Goal: Task Accomplishment & Management: Use online tool/utility

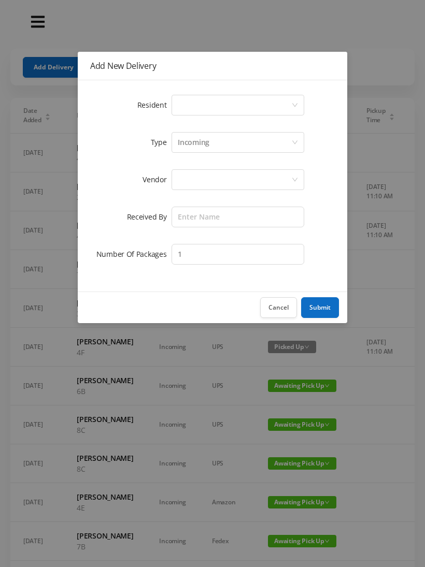
click at [180, 104] on div "Select a person" at bounding box center [234, 105] width 113 height 20
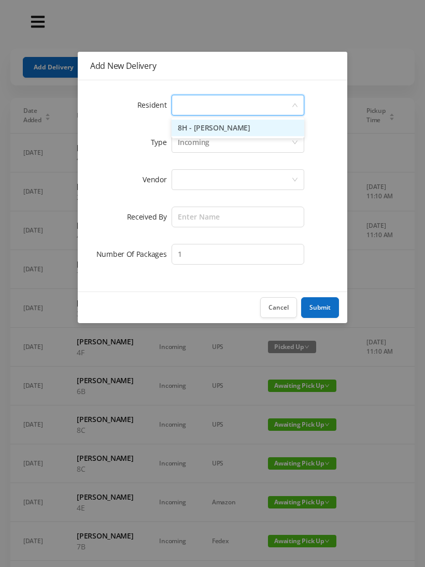
click at [201, 118] on ul "8H - [PERSON_NAME]" at bounding box center [238, 128] width 133 height 21
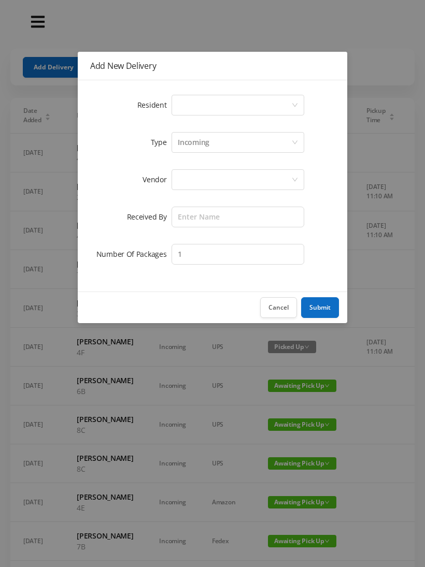
click at [293, 103] on icon "icon: down" at bounding box center [295, 105] width 6 height 6
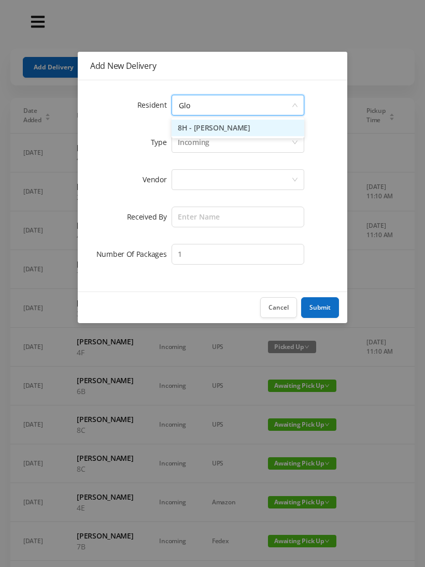
type input "Glor"
click at [191, 123] on li "8H - [PERSON_NAME]" at bounding box center [238, 128] width 133 height 17
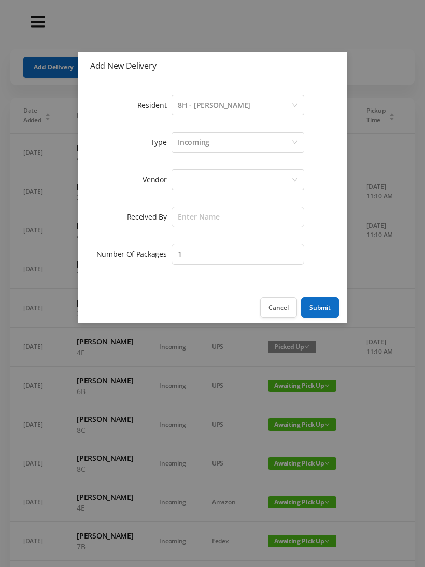
click at [178, 184] on div at bounding box center [234, 180] width 113 height 20
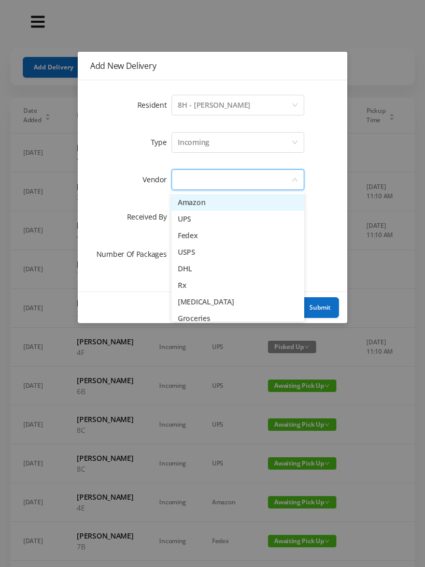
click at [182, 235] on li "Fedex" at bounding box center [238, 235] width 133 height 17
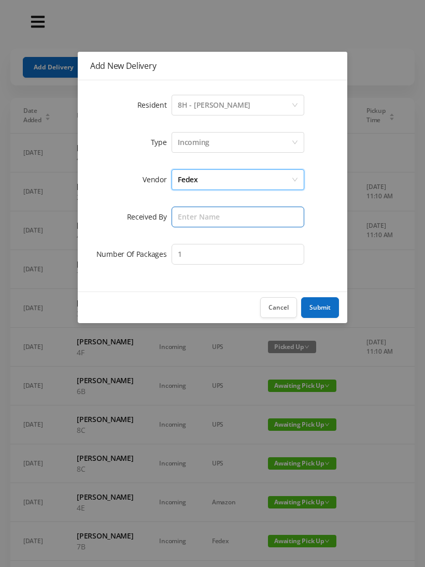
click at [176, 217] on input "text" at bounding box center [238, 217] width 133 height 21
type input "[PERSON_NAME]"
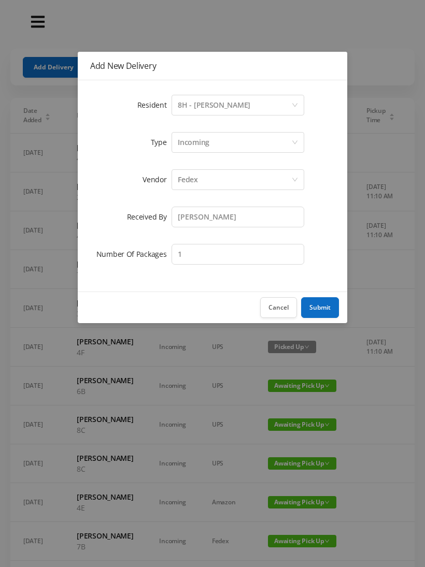
click at [314, 311] on button "Submit" at bounding box center [320, 307] width 38 height 21
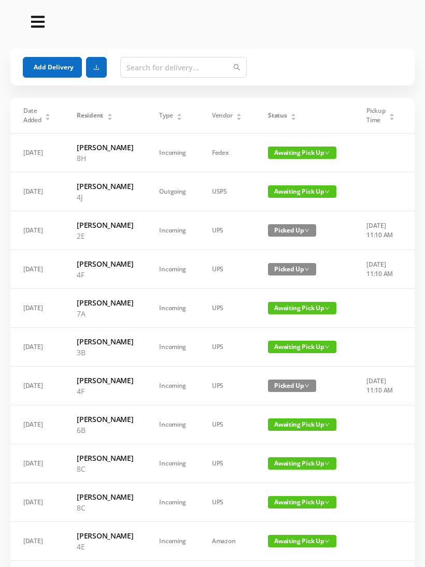
click at [290, 111] on div "Status" at bounding box center [282, 115] width 29 height 9
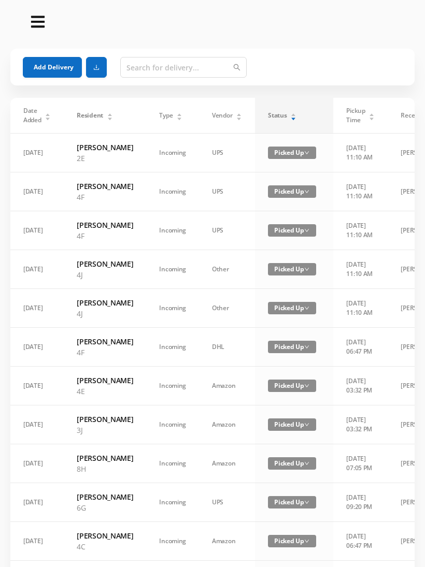
click at [291, 112] on icon "icon: caret-up" at bounding box center [294, 115] width 6 height 6
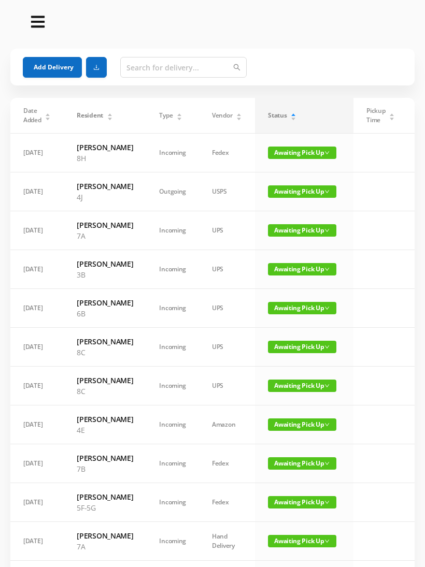
click at [277, 353] on span "Awaiting Pick Up" at bounding box center [302, 347] width 68 height 12
click at [277, 424] on link "Picked Up" at bounding box center [295, 422] width 67 height 17
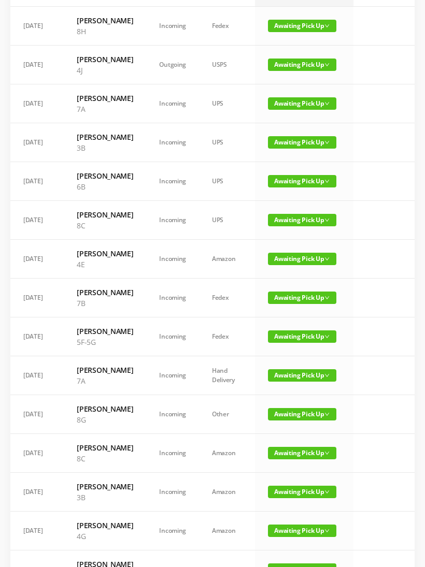
scroll to position [127, 0]
click at [284, 226] on span "Awaiting Pick Up" at bounding box center [302, 220] width 68 height 12
click at [273, 297] on link "Picked Up" at bounding box center [295, 295] width 67 height 17
click at [277, 226] on span "Awaiting Pick Up" at bounding box center [302, 220] width 68 height 12
click at [270, 293] on link "Picked Up" at bounding box center [295, 295] width 67 height 17
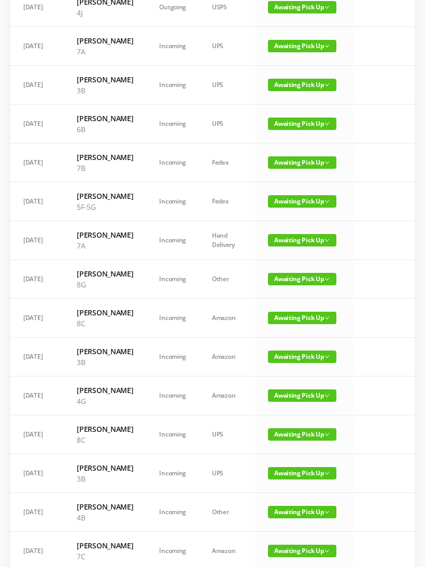
scroll to position [184, 0]
click at [274, 324] on span "Awaiting Pick Up" at bounding box center [302, 318] width 68 height 12
click at [268, 404] on link "Picked Up" at bounding box center [295, 403] width 67 height 17
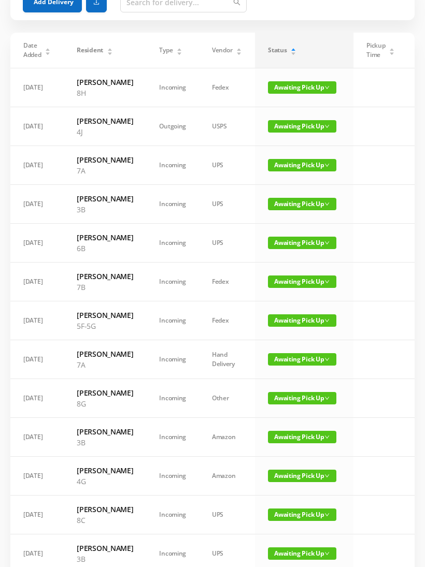
scroll to position [65, 0]
click at [37, 10] on button "Add Delivery" at bounding box center [52, 2] width 59 height 21
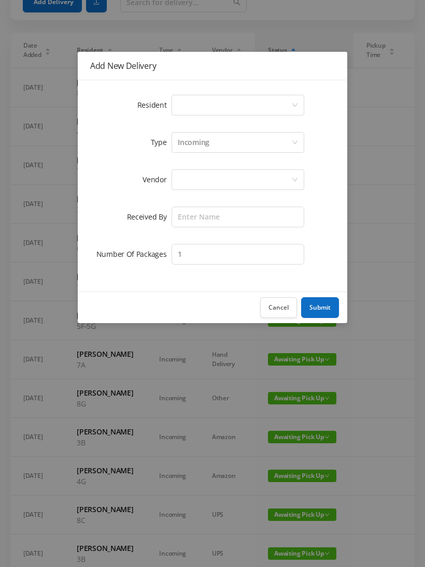
click at [188, 100] on div "Select a person" at bounding box center [234, 105] width 113 height 20
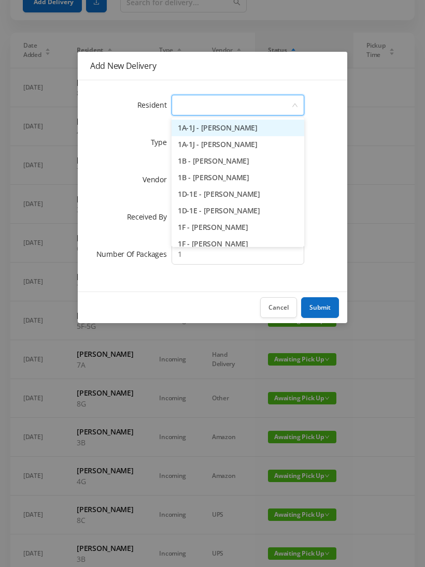
scroll to position [65, 0]
type input "2c"
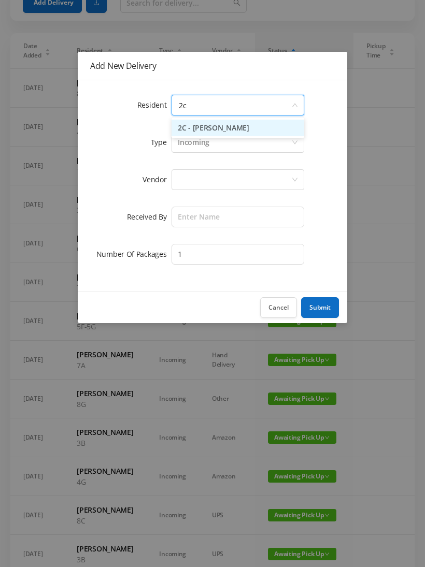
click at [203, 120] on li "2C - [PERSON_NAME]" at bounding box center [238, 128] width 133 height 17
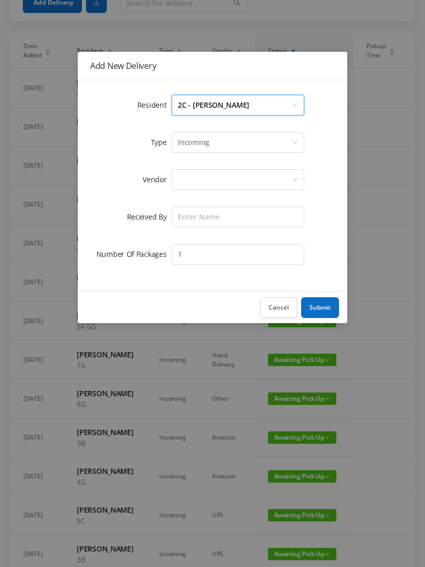
scroll to position [65, 0]
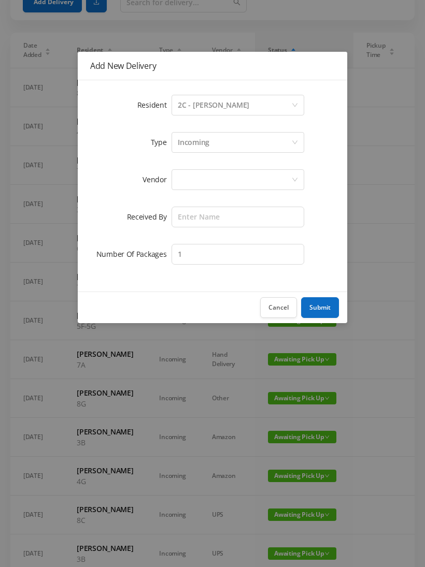
click at [174, 179] on div at bounding box center [238, 179] width 133 height 21
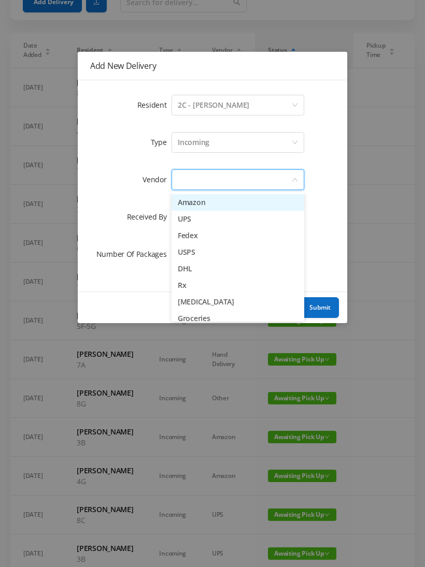
click at [179, 257] on li "USPS" at bounding box center [238, 252] width 133 height 17
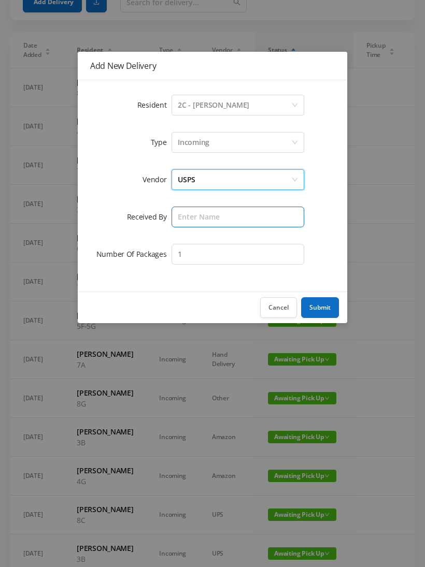
click at [177, 221] on input "text" at bounding box center [238, 217] width 133 height 21
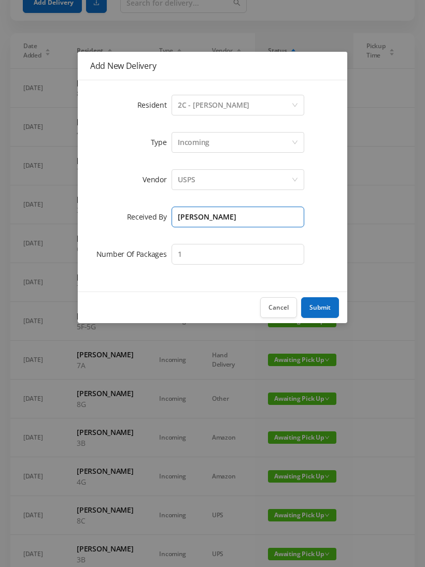
type input "[PERSON_NAME]"
click at [311, 309] on button "Submit" at bounding box center [320, 307] width 38 height 21
